Goal: Transaction & Acquisition: Purchase product/service

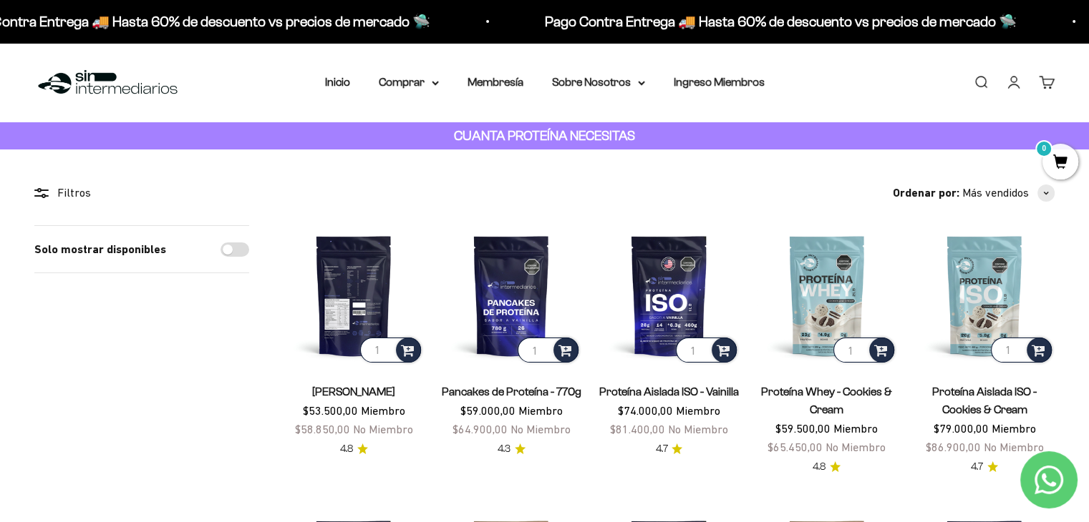
click at [359, 273] on img at bounding box center [353, 295] width 140 height 140
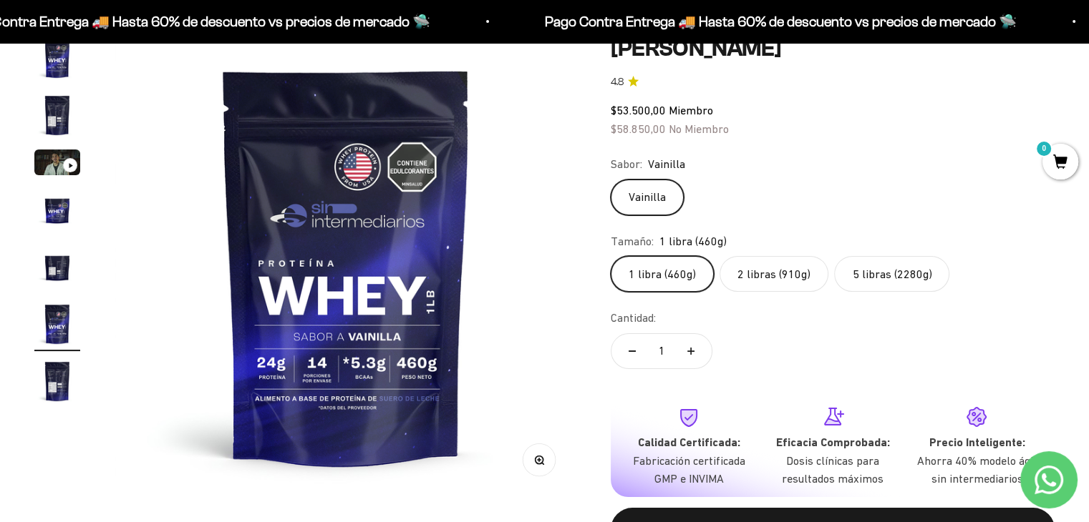
click at [875, 281] on label "5 libras (2280g)" at bounding box center [891, 274] width 115 height 36
click at [610, 256] on input "5 libras (2280g)" at bounding box center [610, 256] width 1 height 1
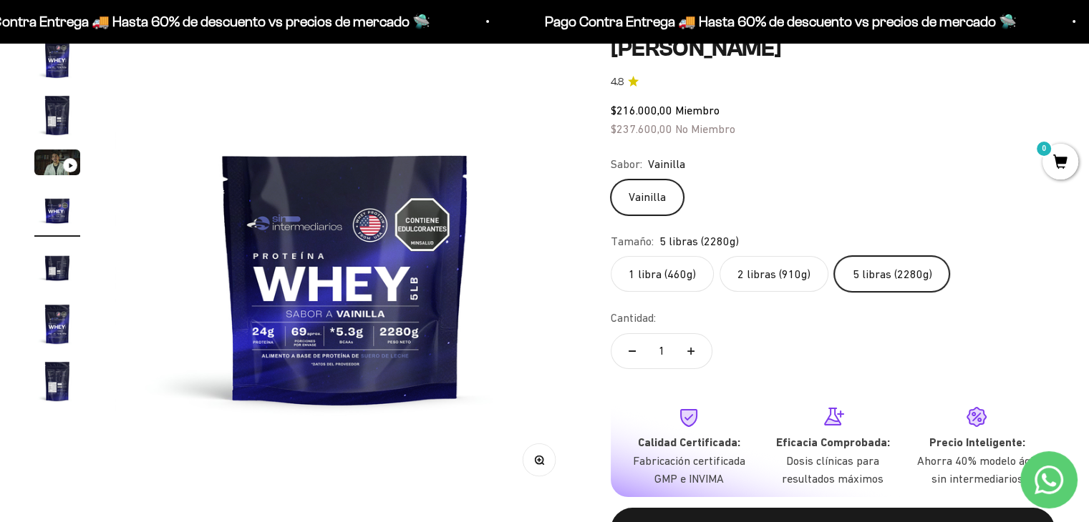
click at [665, 284] on label "1 libra (460g)" at bounding box center [661, 274] width 103 height 36
click at [610, 256] on input "1 libra (460g)" at bounding box center [610, 256] width 1 height 1
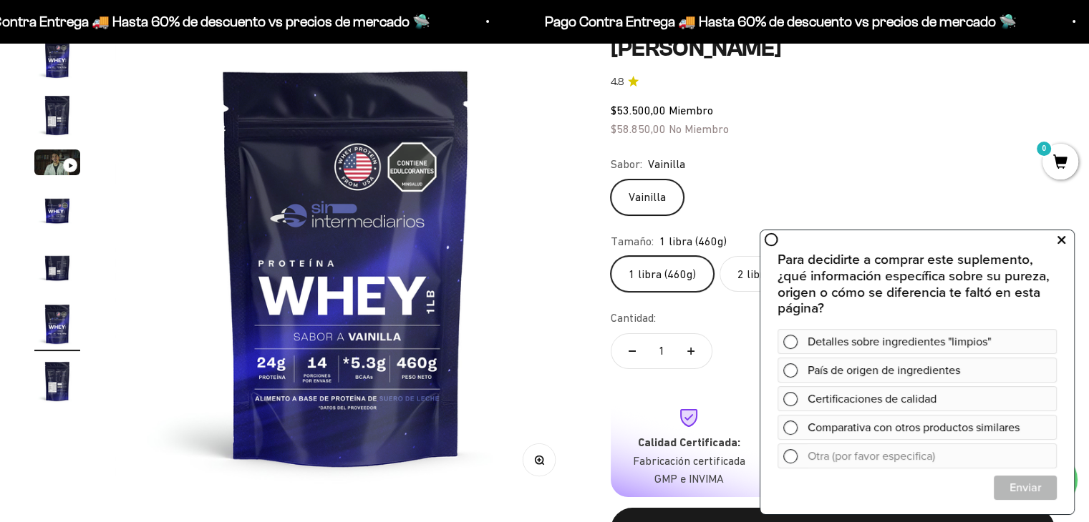
click at [1057, 234] on icon at bounding box center [1061, 240] width 8 height 19
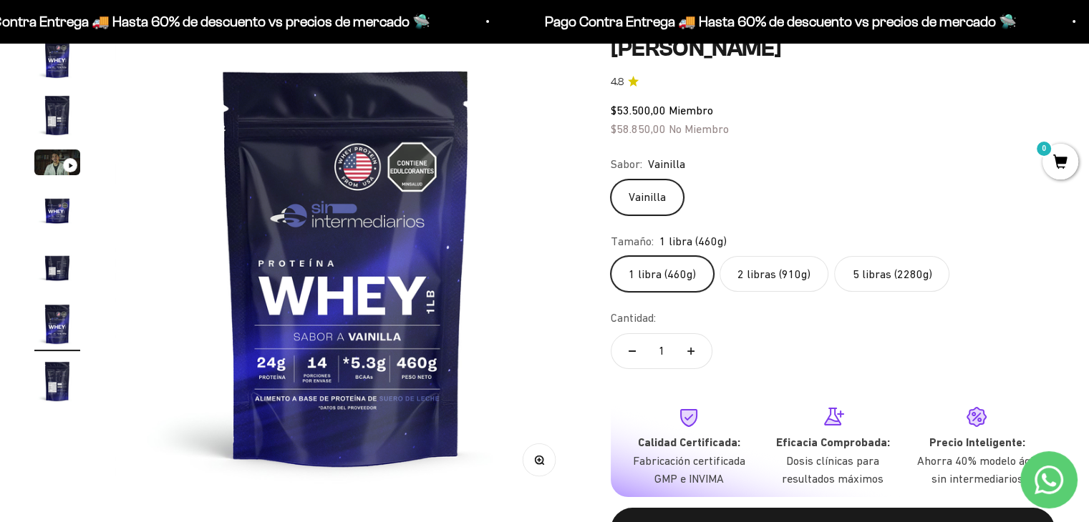
click at [759, 261] on label "2 libras (910g)" at bounding box center [773, 274] width 109 height 36
click at [610, 256] on input "2 libras (910g)" at bounding box center [610, 256] width 1 height 1
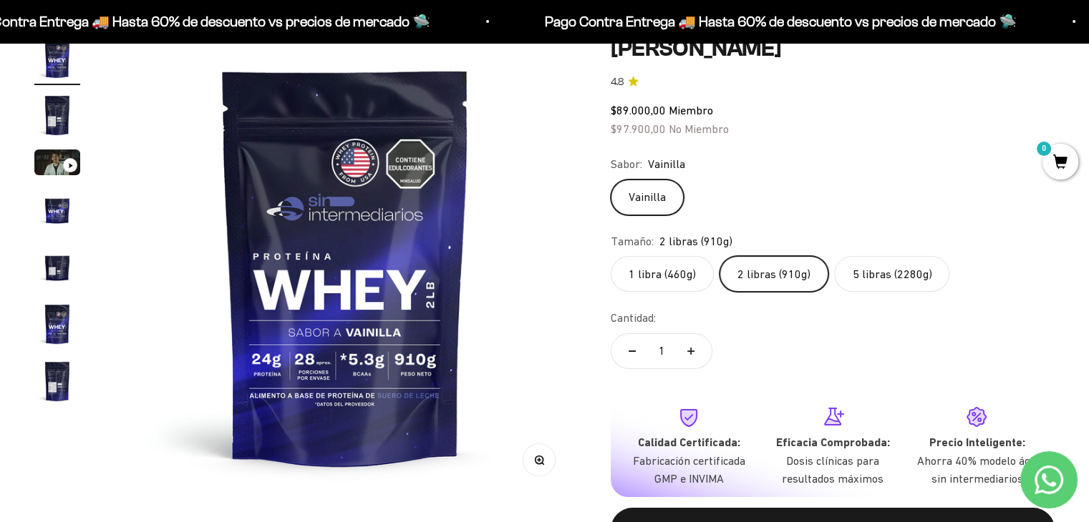
click at [671, 261] on label "1 libra (460g)" at bounding box center [661, 274] width 103 height 36
click at [610, 256] on input "1 libra (460g)" at bounding box center [610, 256] width 1 height 1
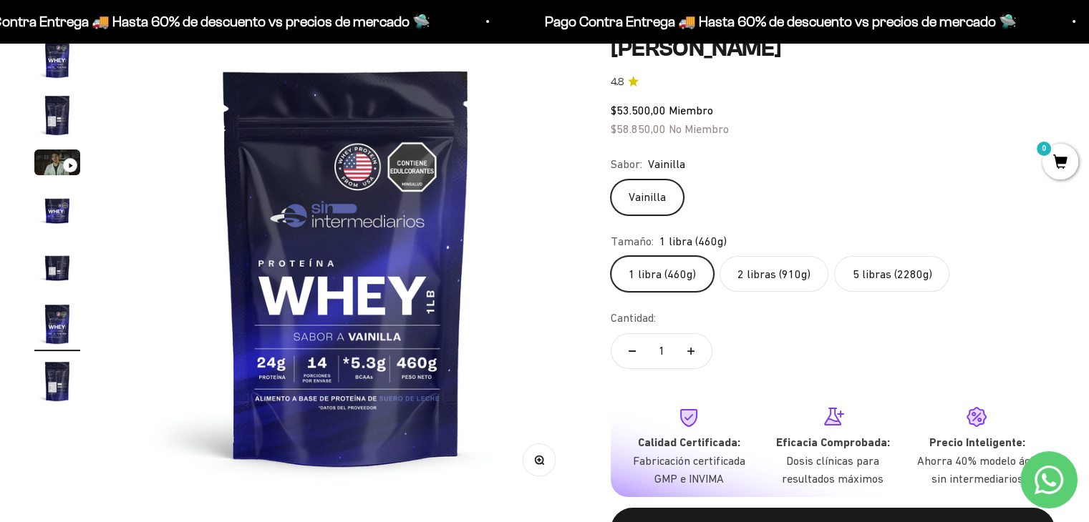
click at [852, 284] on label "5 libras (2280g)" at bounding box center [891, 274] width 115 height 36
click at [610, 256] on input "5 libras (2280g)" at bounding box center [610, 256] width 1 height 1
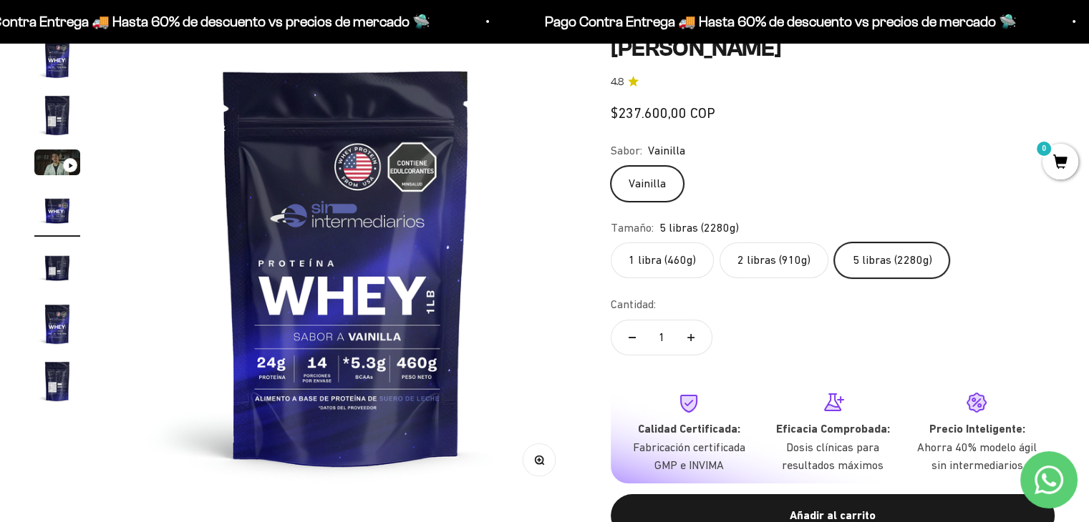
scroll to position [0, 1437]
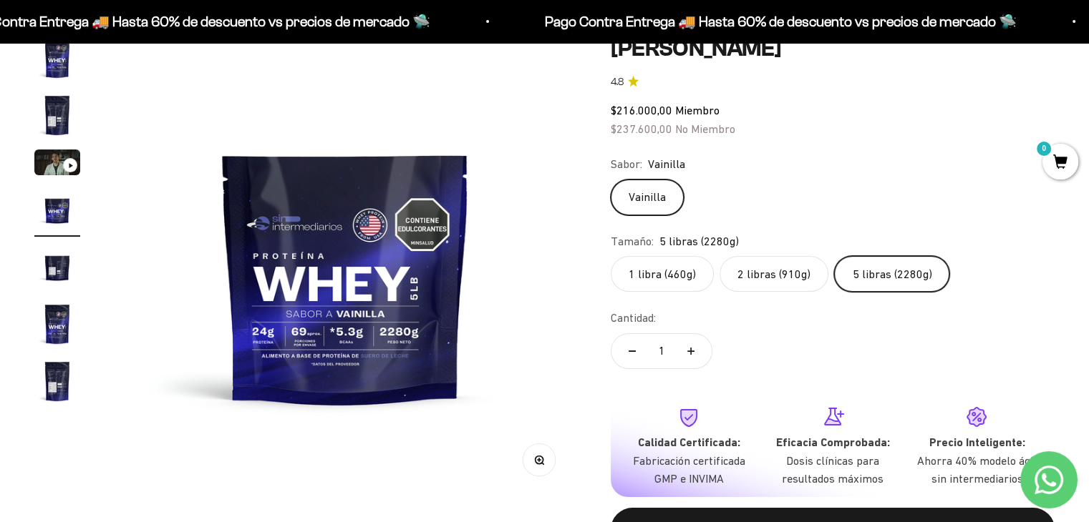
click at [613, 264] on div "1 libra (460g) 2 libras (910g) 5 libras (2280g)" at bounding box center [832, 274] width 444 height 36
click at [634, 274] on label "1 libra (460g)" at bounding box center [661, 274] width 103 height 36
click at [610, 256] on input "1 libra (460g)" at bounding box center [610, 256] width 1 height 1
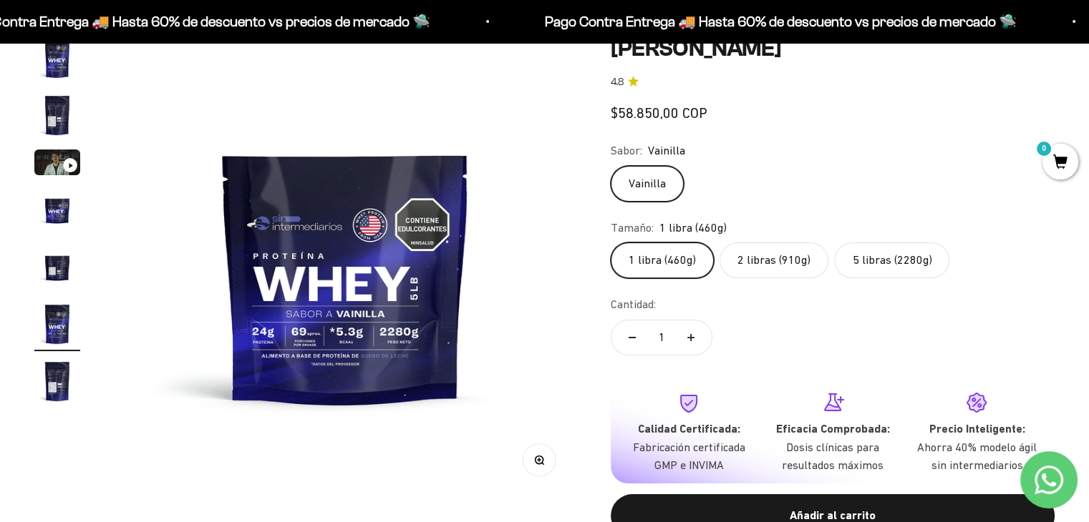
scroll to position [0, 2395]
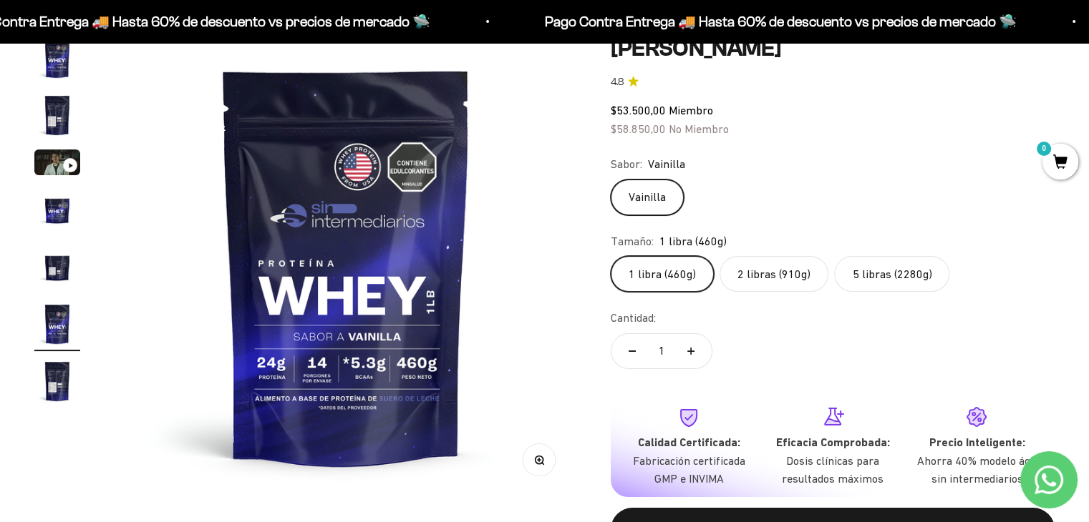
click at [856, 267] on label "5 libras (2280g)" at bounding box center [891, 274] width 115 height 36
click at [610, 256] on input "5 libras (2280g)" at bounding box center [610, 256] width 1 height 1
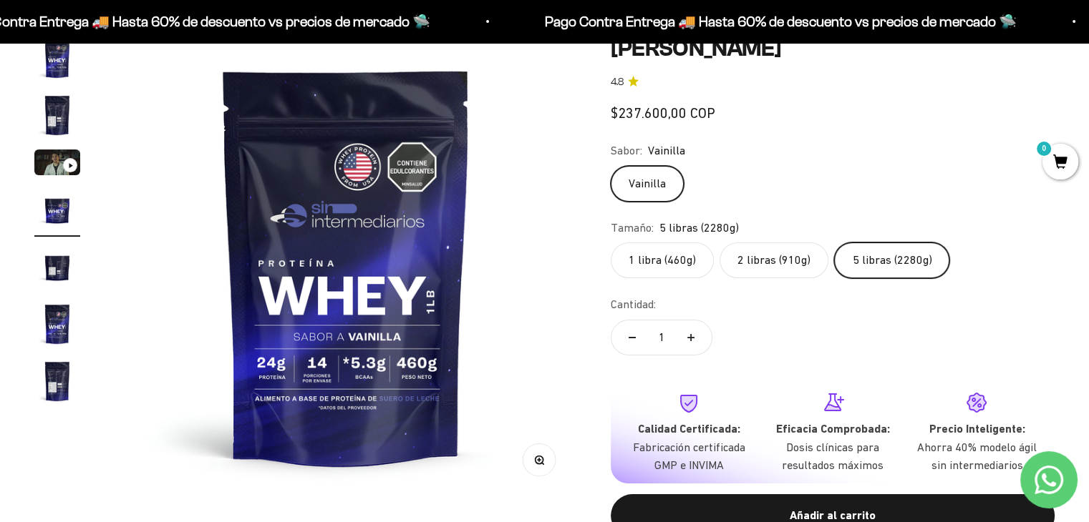
scroll to position [0, 1437]
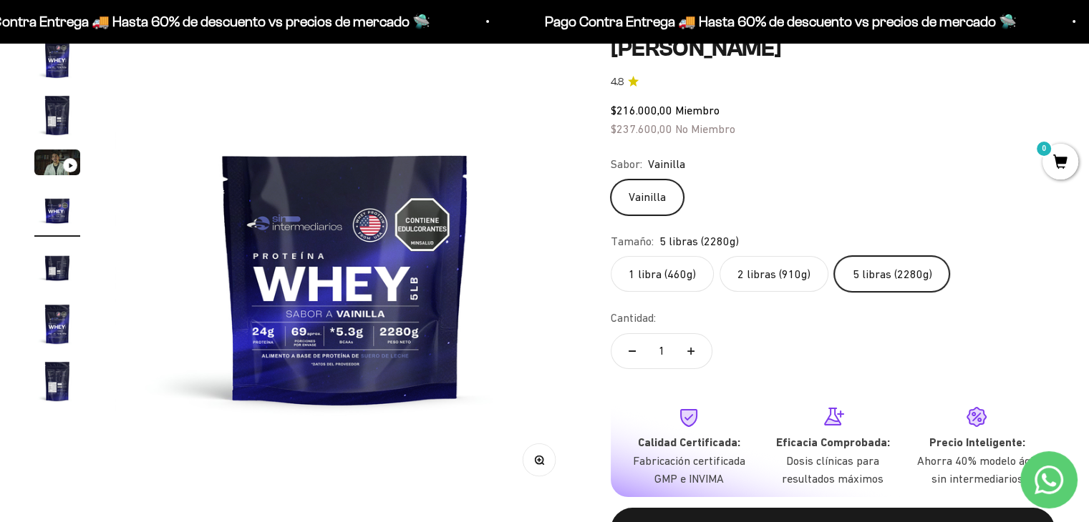
click at [681, 257] on label "1 libra (460g)" at bounding box center [661, 274] width 103 height 36
click at [610, 256] on input "1 libra (460g)" at bounding box center [610, 256] width 1 height 1
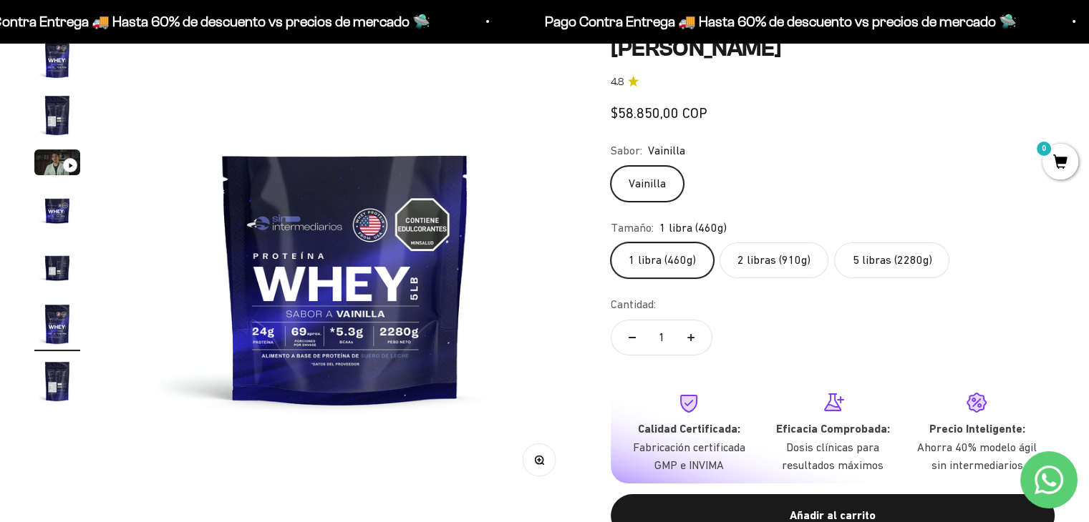
scroll to position [0, 2395]
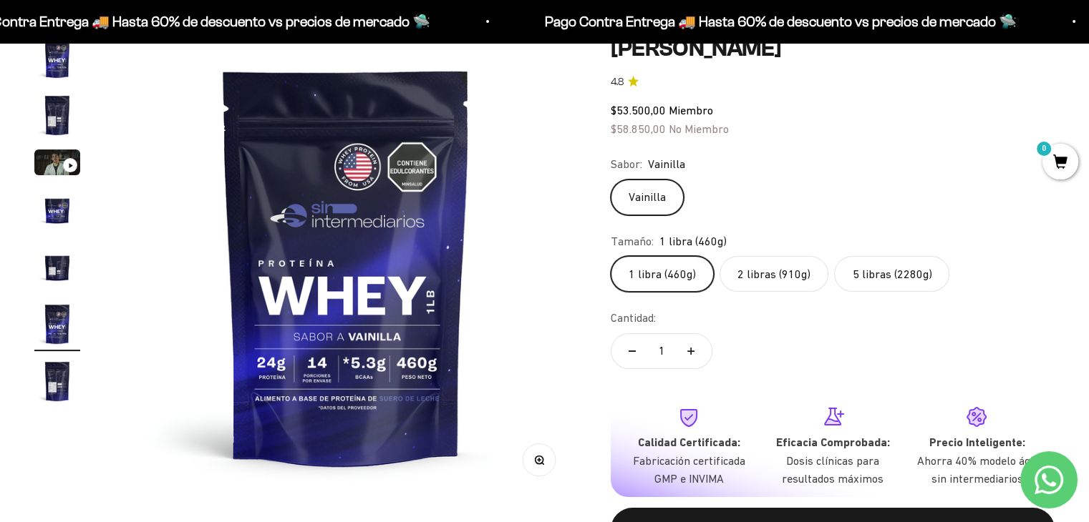
click at [692, 349] on icon "Aumentar cantidad" at bounding box center [690, 351] width 7 height 7
type input "2"
click at [758, 273] on label "2 libras (910g)" at bounding box center [773, 274] width 109 height 36
click at [610, 256] on input "2 libras (910g)" at bounding box center [610, 256] width 1 height 1
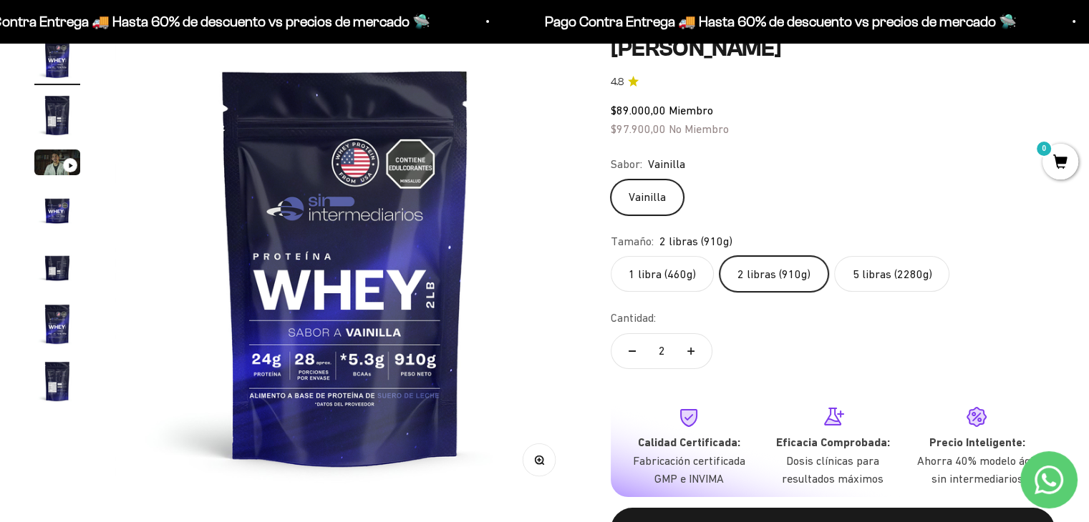
click at [691, 270] on label "1 libra (460g)" at bounding box center [661, 274] width 103 height 36
click at [610, 256] on input "1 libra (460g)" at bounding box center [610, 256] width 1 height 1
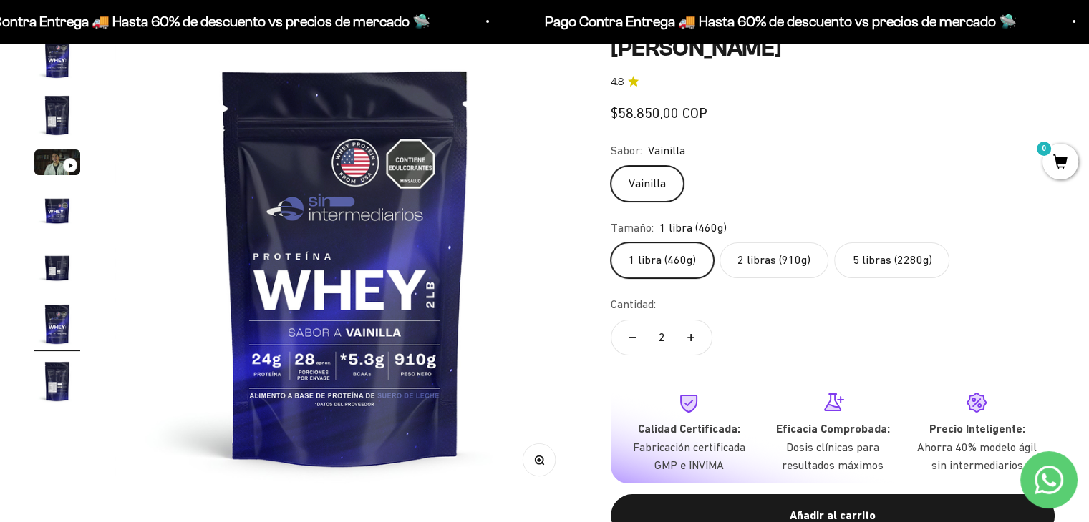
scroll to position [0, 2395]
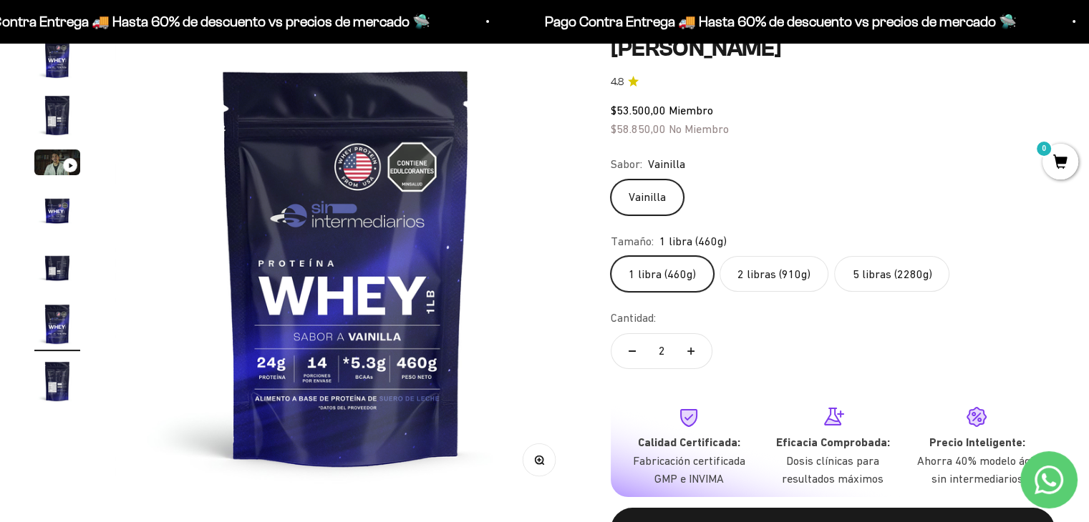
click at [754, 272] on label "2 libras (910g)" at bounding box center [773, 274] width 109 height 36
click at [610, 256] on input "2 libras (910g)" at bounding box center [610, 256] width 1 height 1
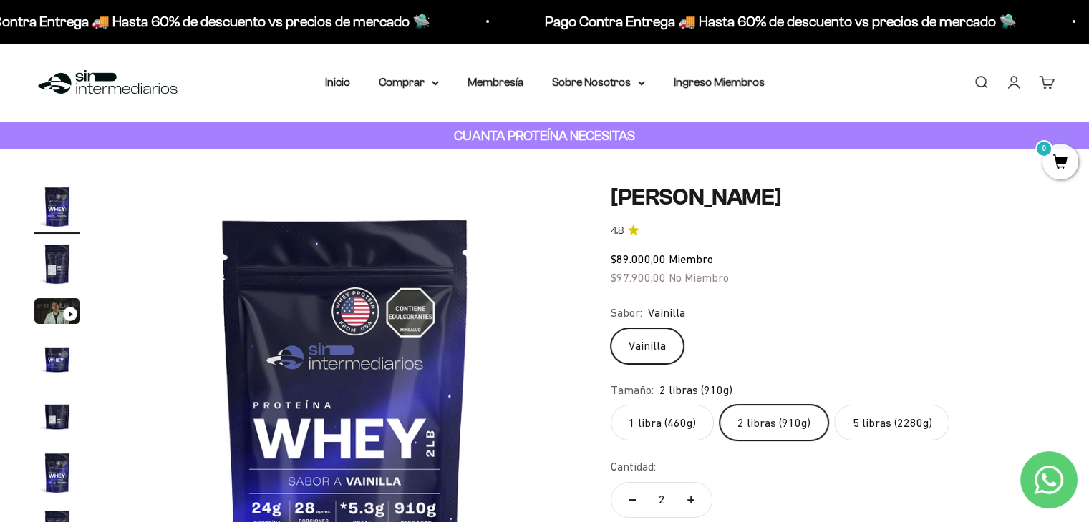
click at [1013, 77] on link "Iniciar sesión" at bounding box center [1014, 82] width 16 height 16
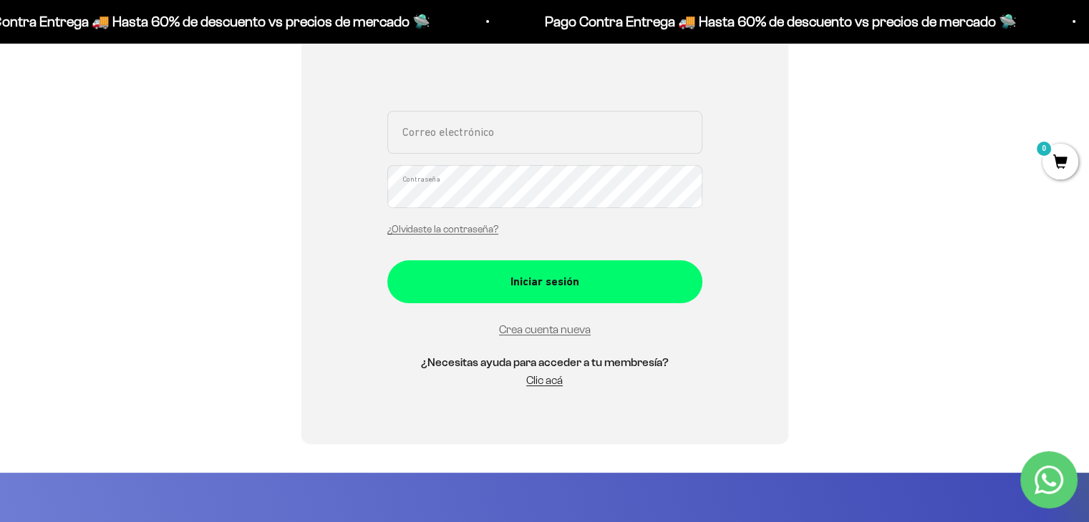
scroll to position [289, 0]
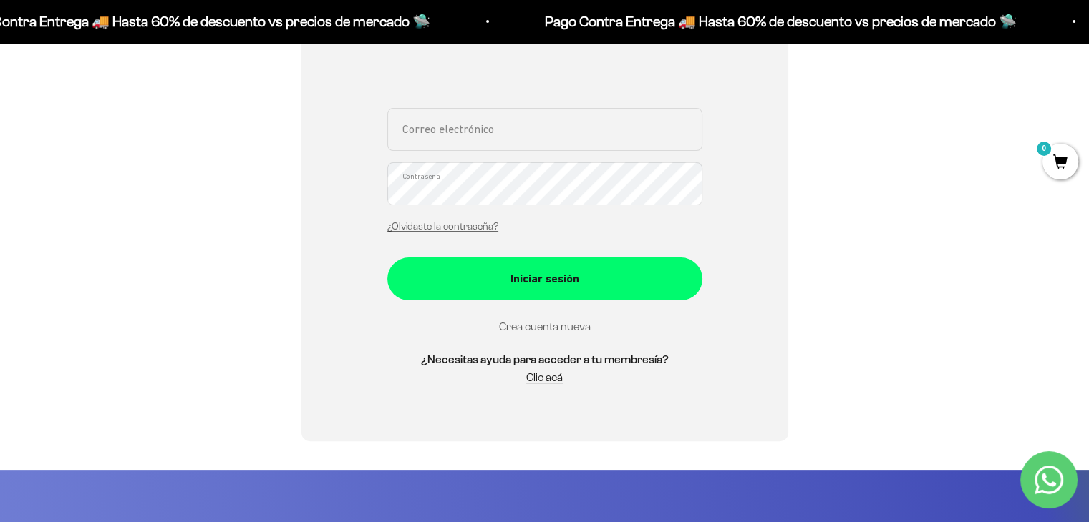
click at [575, 331] on link "Crea cuenta nueva" at bounding box center [545, 327] width 92 height 12
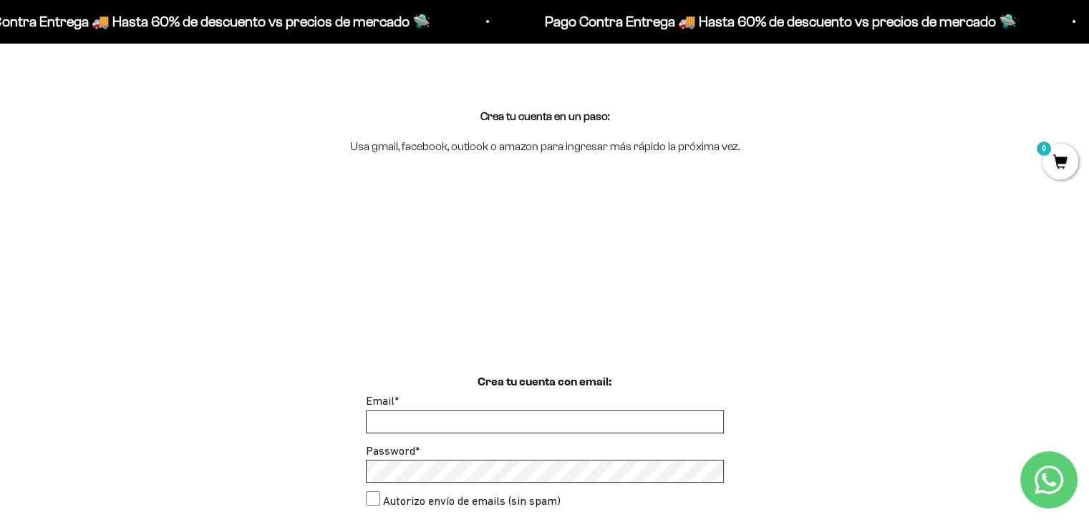
scroll to position [112, 0]
